Goal: Transaction & Acquisition: Purchase product/service

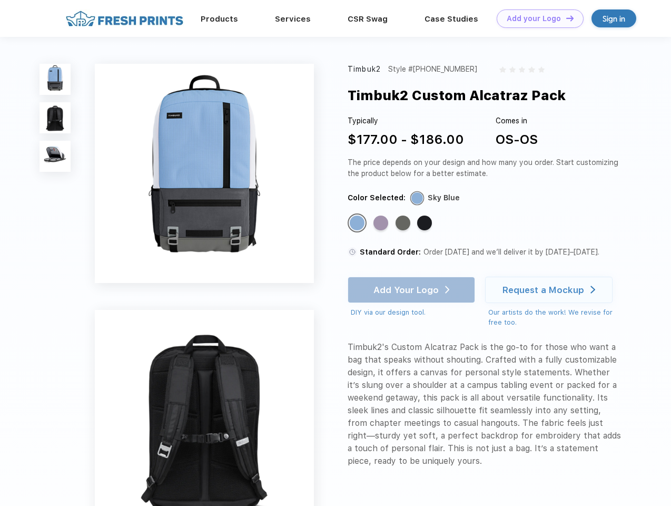
click at [536, 18] on link "Add your Logo Design Tool" at bounding box center [540, 18] width 87 height 18
click at [0, 0] on div "Design Tool" at bounding box center [0, 0] width 0 height 0
click at [565, 18] on link "Add your Logo Design Tool" at bounding box center [540, 18] width 87 height 18
click at [55, 79] on img at bounding box center [55, 79] width 31 height 31
click at [55, 118] on img at bounding box center [55, 117] width 31 height 31
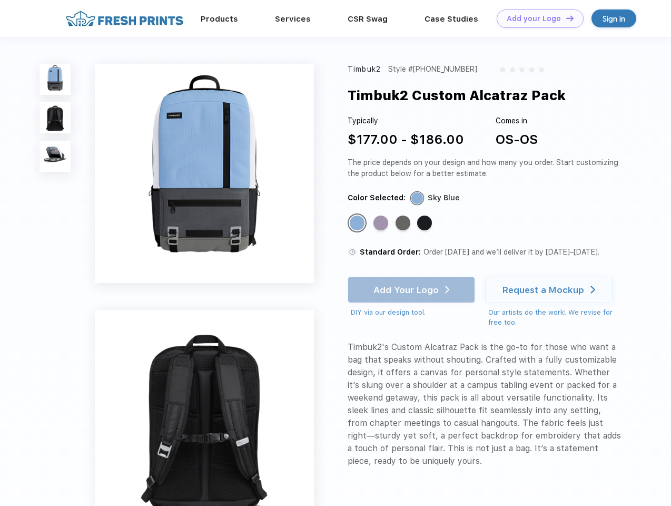
click at [55, 156] on img at bounding box center [55, 156] width 31 height 31
click at [358, 223] on div "Standard Color" at bounding box center [357, 222] width 15 height 15
click at [382, 223] on div "Standard Color" at bounding box center [381, 222] width 15 height 15
click at [404, 223] on div "Standard Color" at bounding box center [403, 222] width 15 height 15
click at [426, 223] on div "Standard Color" at bounding box center [424, 222] width 15 height 15
